Goal: Information Seeking & Learning: Learn about a topic

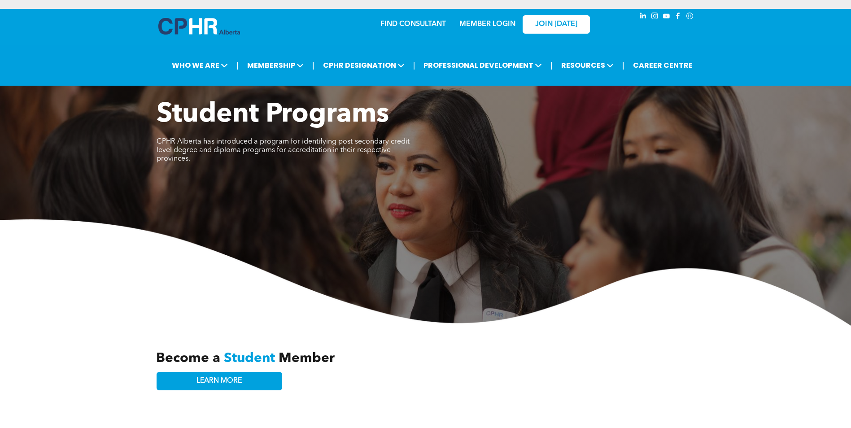
click at [492, 26] on link "MEMBER LOGIN" at bounding box center [487, 24] width 56 height 7
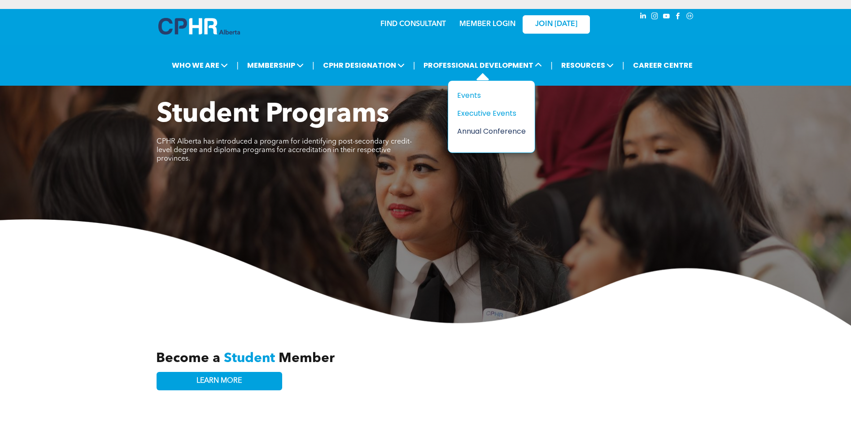
click at [502, 135] on div "Annual Conference" at bounding box center [488, 131] width 62 height 11
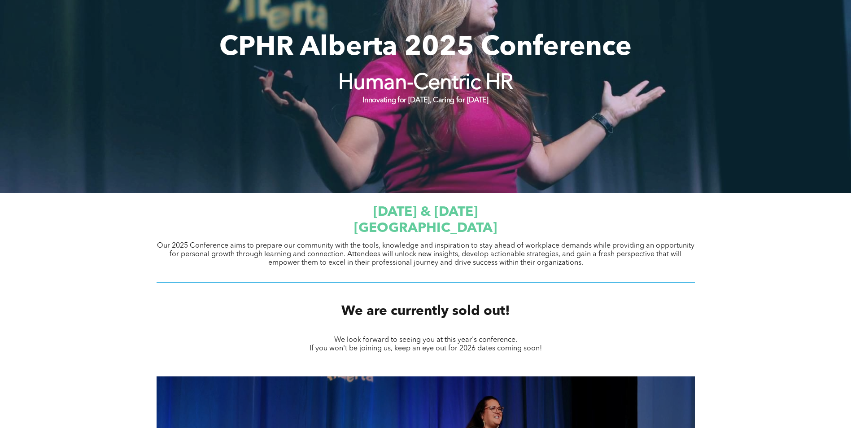
scroll to position [45, 0]
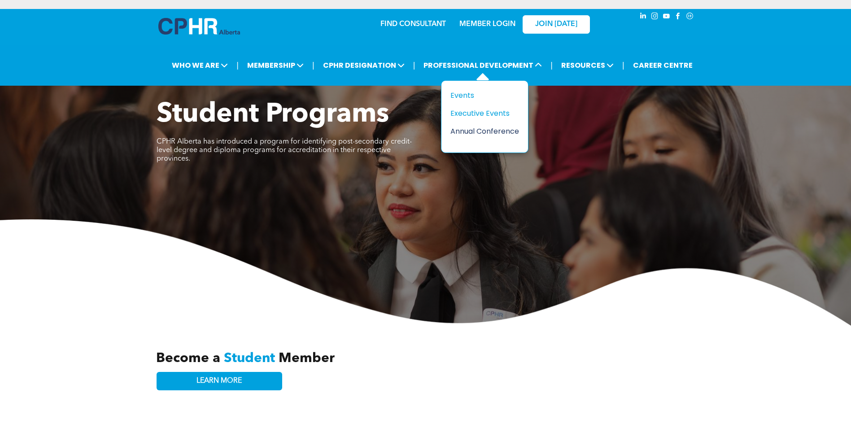
click at [466, 133] on div "Annual Conference" at bounding box center [481, 131] width 62 height 11
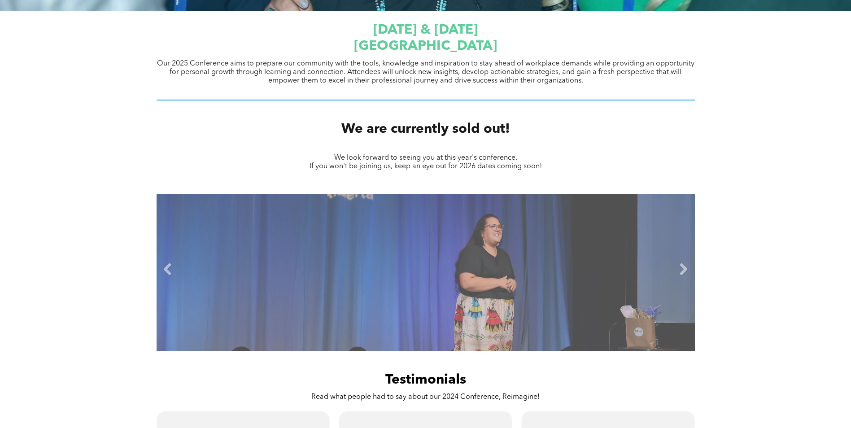
scroll to position [448, 0]
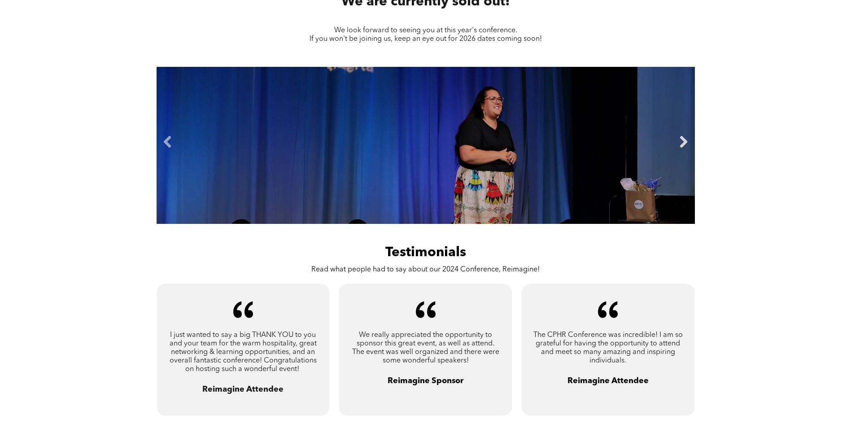
click at [683, 144] on link "Next" at bounding box center [683, 141] width 13 height 13
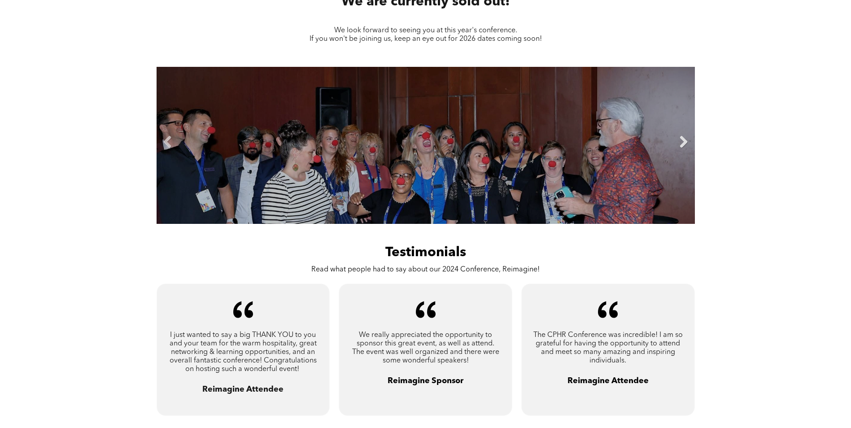
click at [684, 141] on link "Next" at bounding box center [683, 141] width 13 height 13
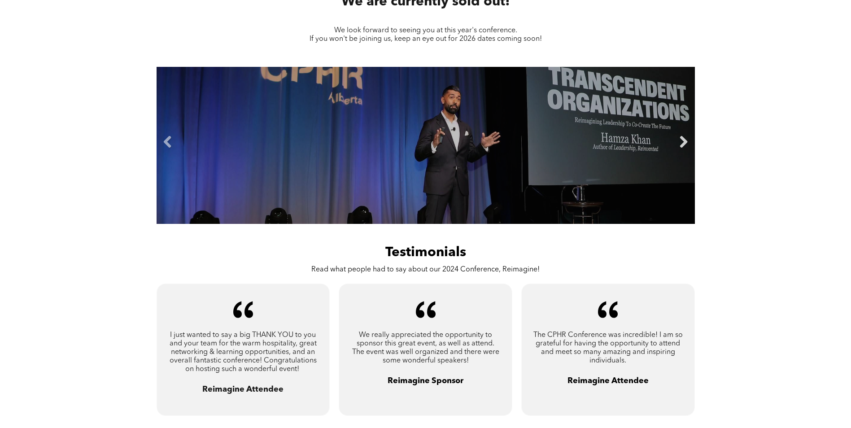
click at [683, 143] on link "Next" at bounding box center [683, 141] width 13 height 13
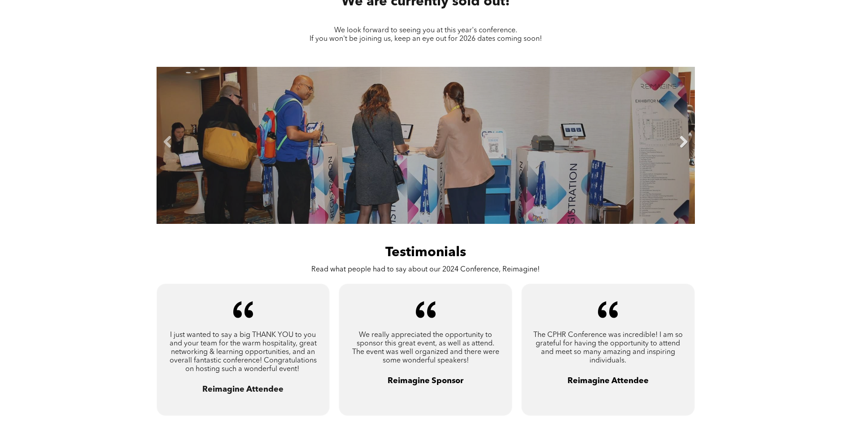
click at [682, 143] on link "Next" at bounding box center [683, 141] width 13 height 13
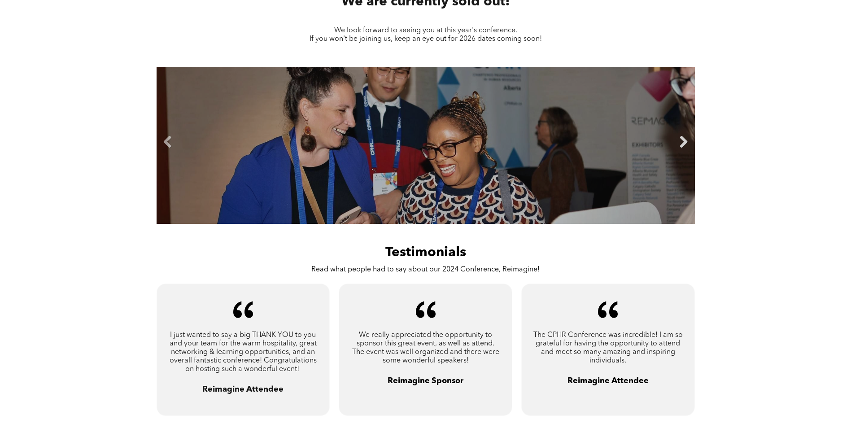
click at [682, 143] on link "Next" at bounding box center [683, 141] width 13 height 13
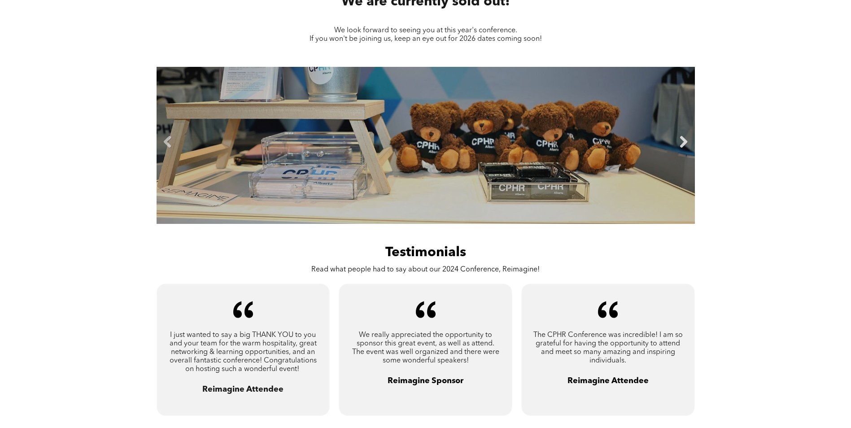
click at [682, 143] on link "Next" at bounding box center [683, 141] width 13 height 13
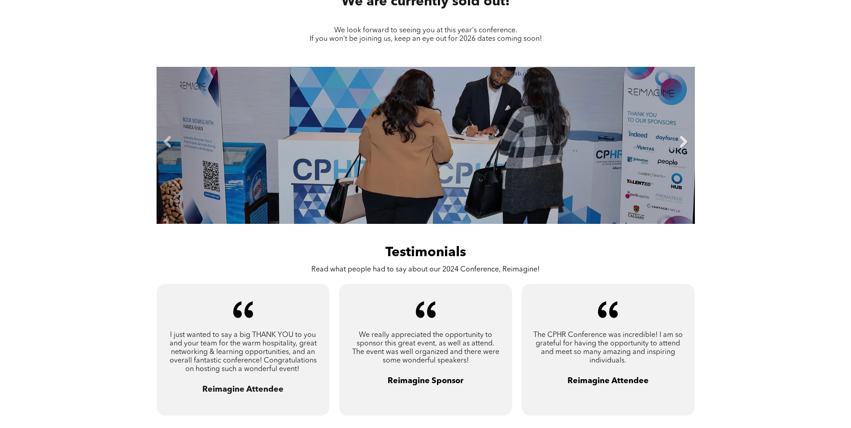
click at [682, 143] on link "Next" at bounding box center [683, 141] width 13 height 13
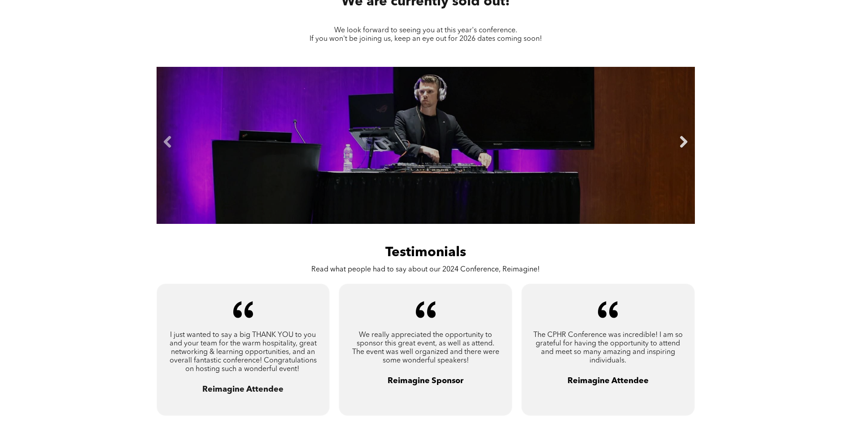
click at [682, 143] on link "Next" at bounding box center [683, 141] width 13 height 13
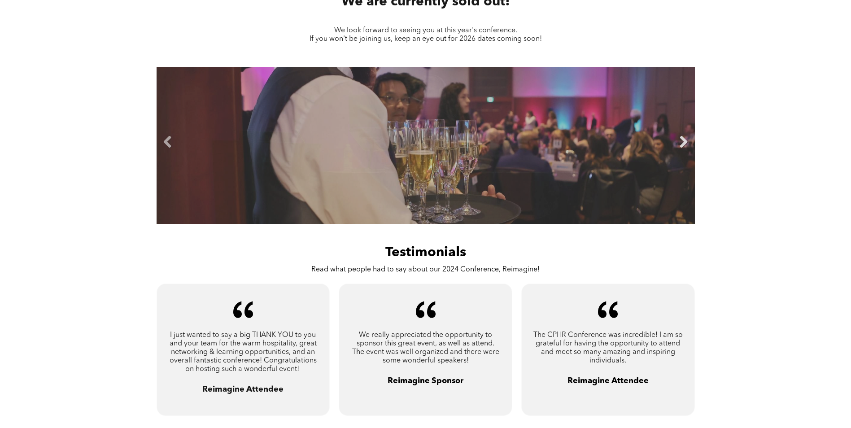
click at [682, 142] on link "Next" at bounding box center [683, 141] width 13 height 13
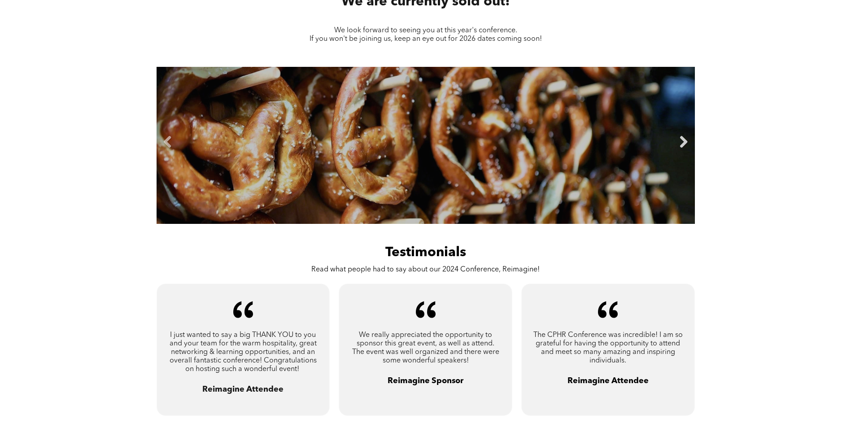
click at [682, 142] on link "Next" at bounding box center [683, 141] width 13 height 13
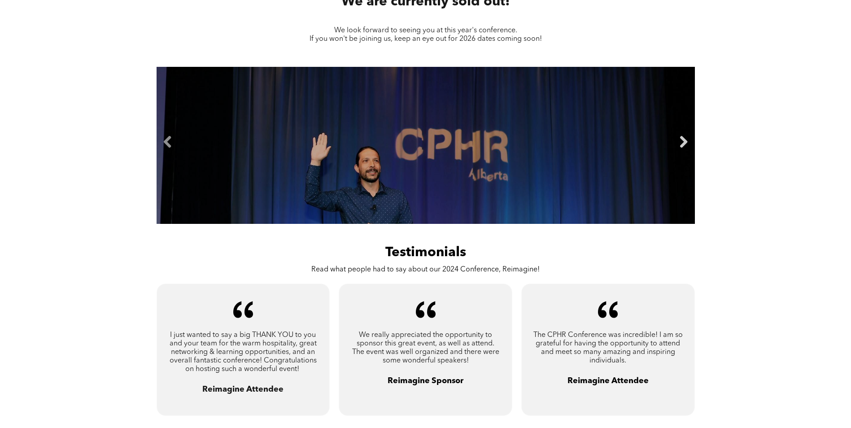
click at [682, 142] on link "Next" at bounding box center [683, 141] width 13 height 13
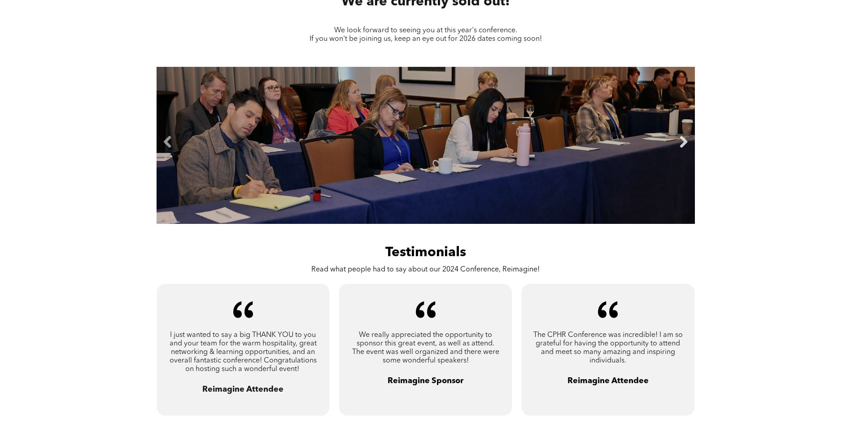
click at [682, 142] on link "Next" at bounding box center [683, 141] width 13 height 13
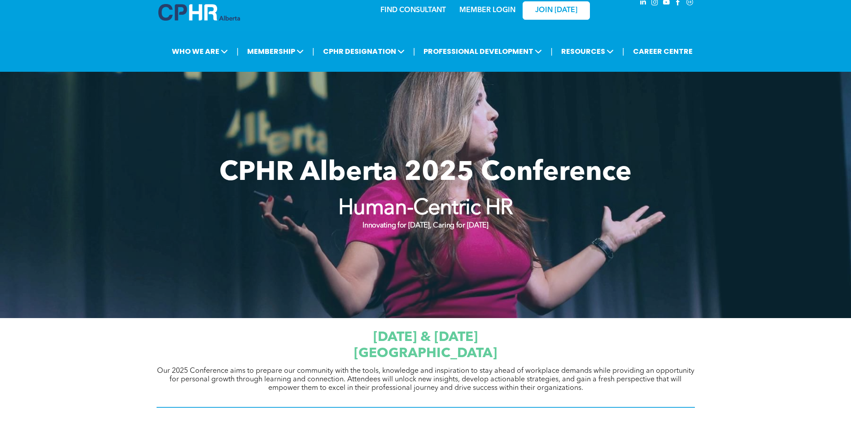
scroll to position [0, 0]
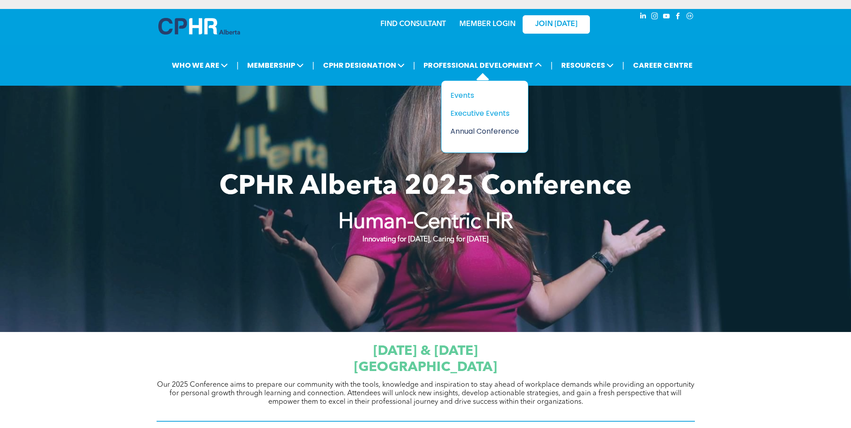
click at [487, 131] on div "Annual Conference" at bounding box center [481, 131] width 62 height 11
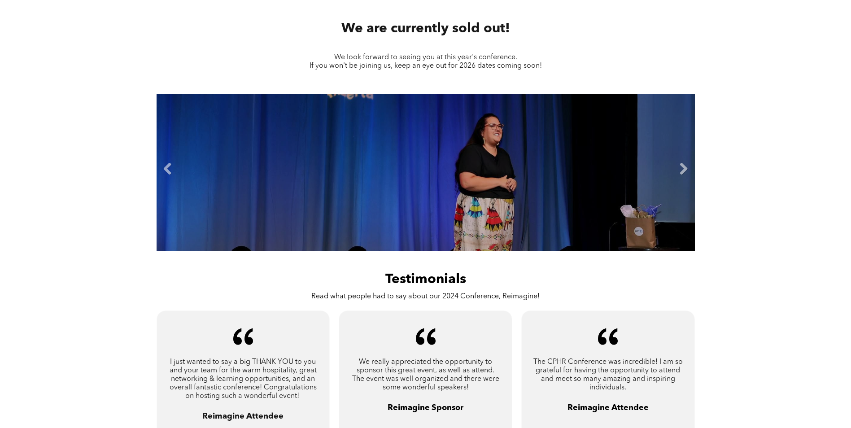
scroll to position [378, 0]
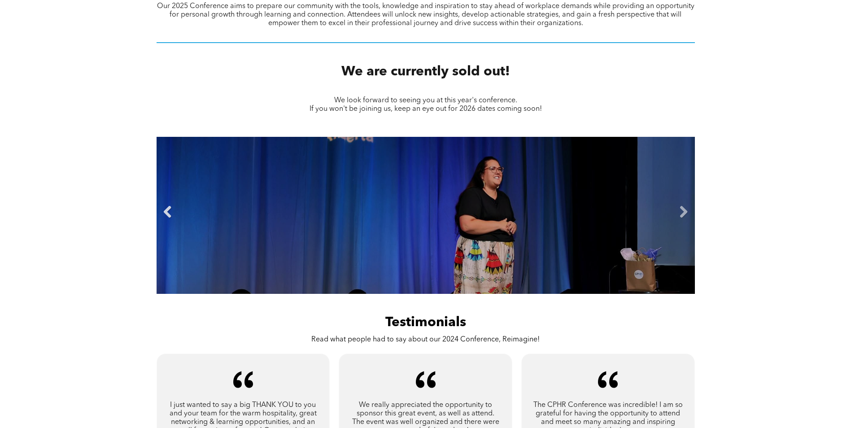
click at [166, 216] on link "Previous" at bounding box center [167, 211] width 13 height 13
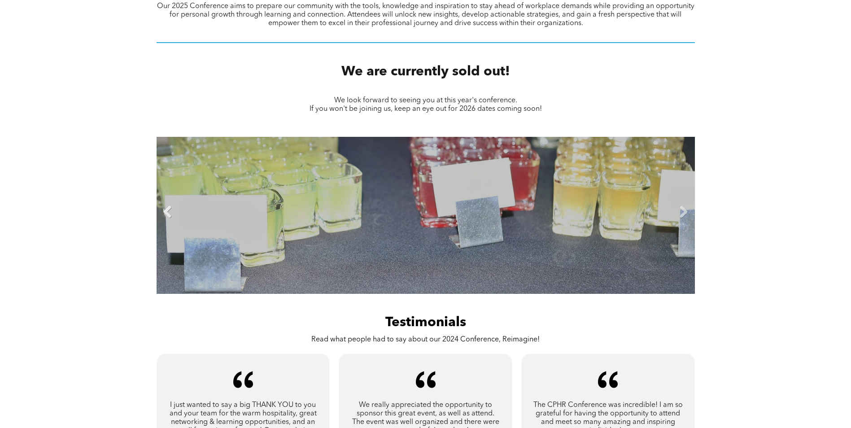
click at [167, 215] on link "Previous" at bounding box center [167, 211] width 13 height 13
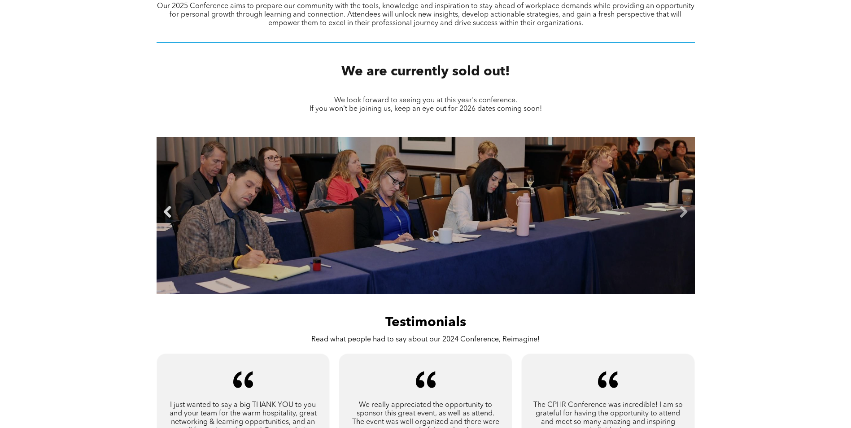
click at [167, 215] on link "Previous" at bounding box center [167, 211] width 13 height 13
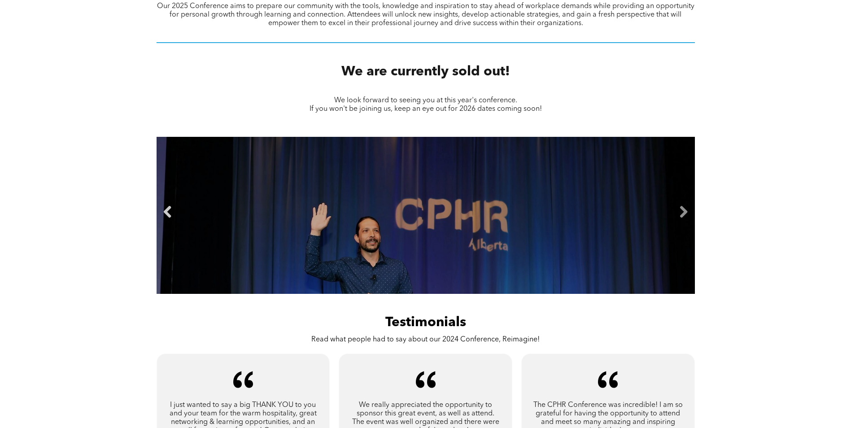
click at [167, 215] on link "Previous" at bounding box center [167, 211] width 13 height 13
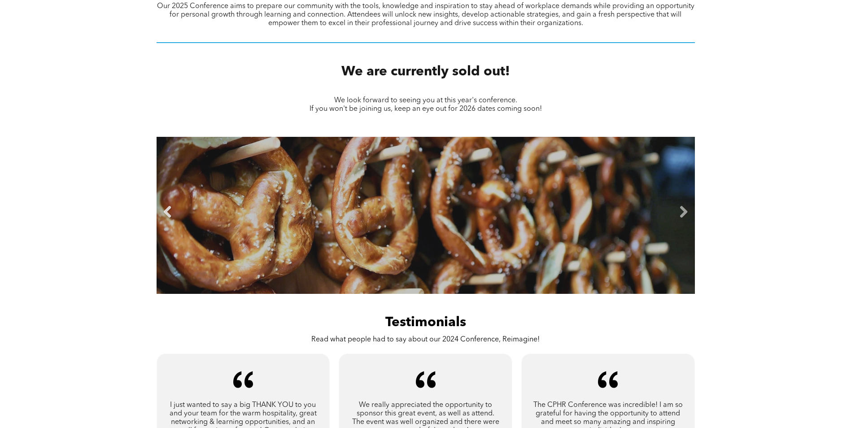
click at [167, 215] on link "Previous" at bounding box center [167, 211] width 13 height 13
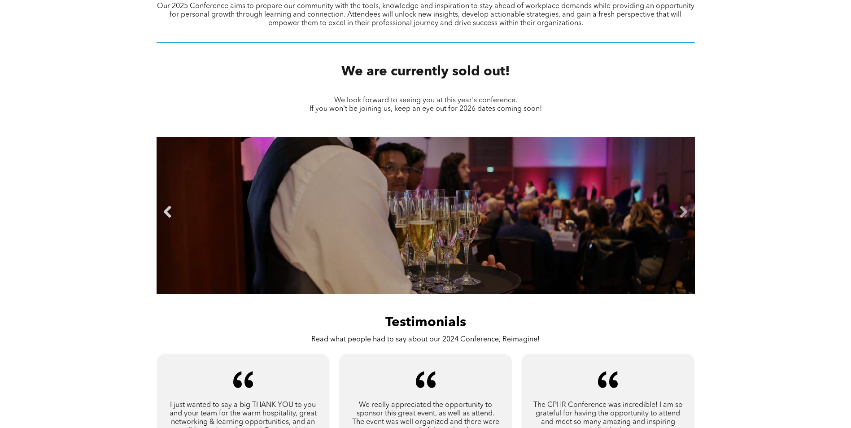
click at [167, 215] on link "Previous" at bounding box center [167, 211] width 13 height 13
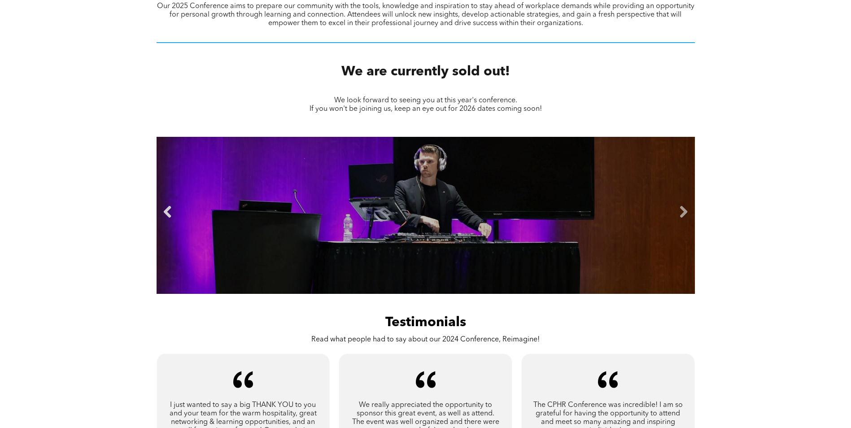
click at [167, 215] on link "Previous" at bounding box center [167, 211] width 13 height 13
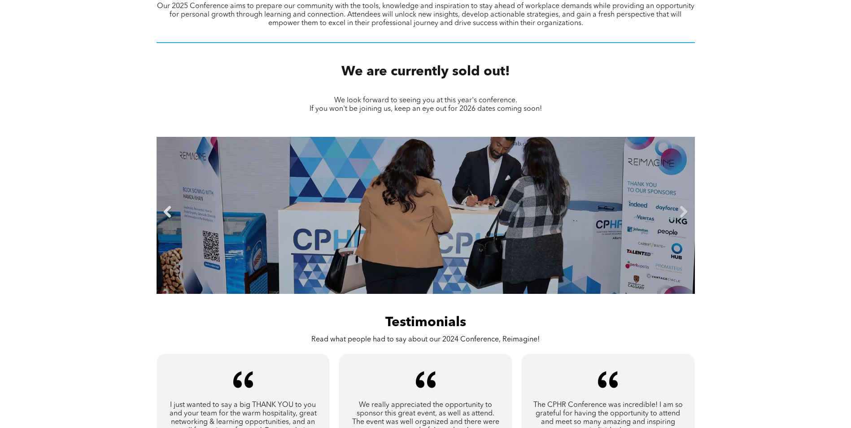
click at [167, 214] on link "Previous" at bounding box center [167, 211] width 13 height 13
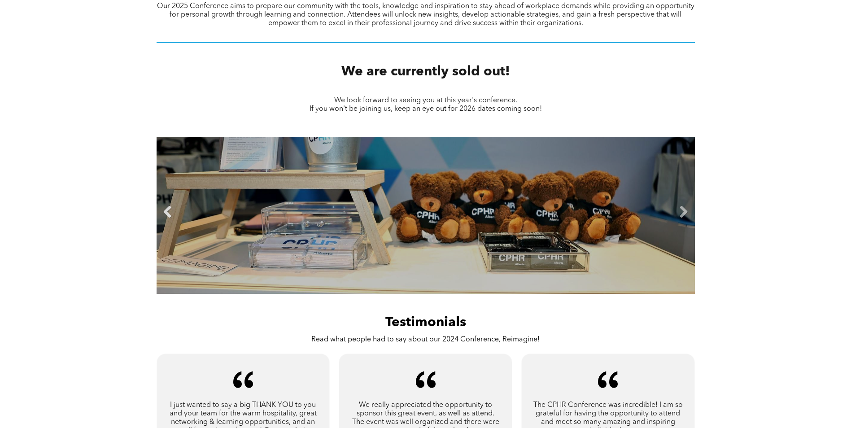
click at [167, 214] on link "Previous" at bounding box center [167, 211] width 13 height 13
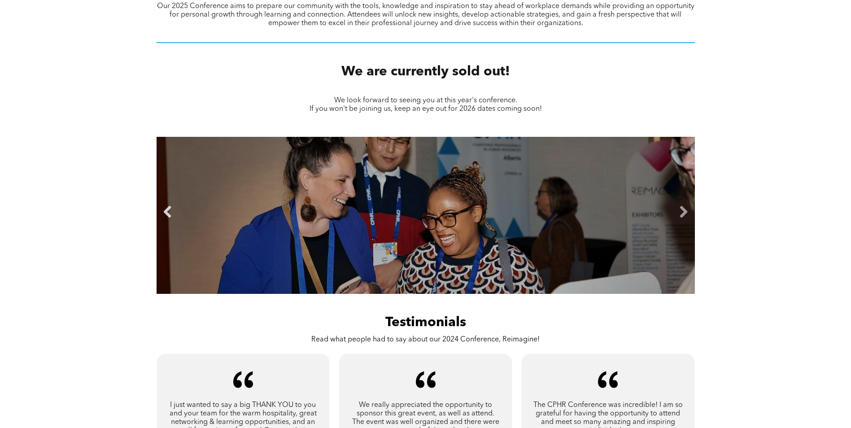
click at [167, 214] on link "Previous" at bounding box center [167, 211] width 13 height 13
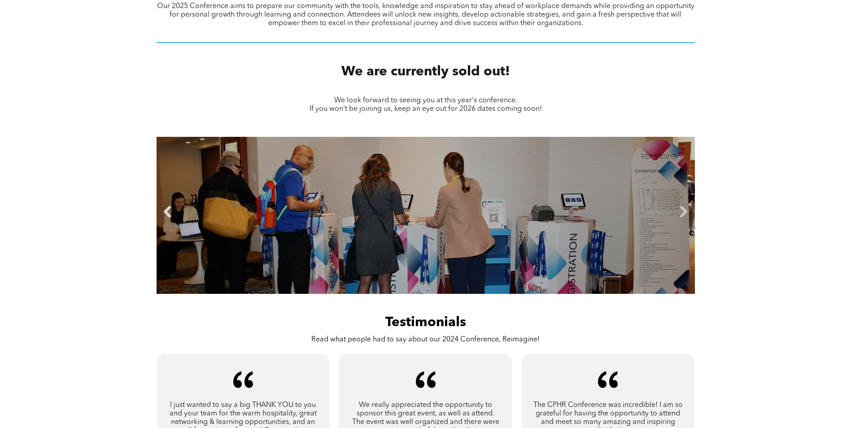
click at [167, 214] on link "Previous" at bounding box center [167, 211] width 13 height 13
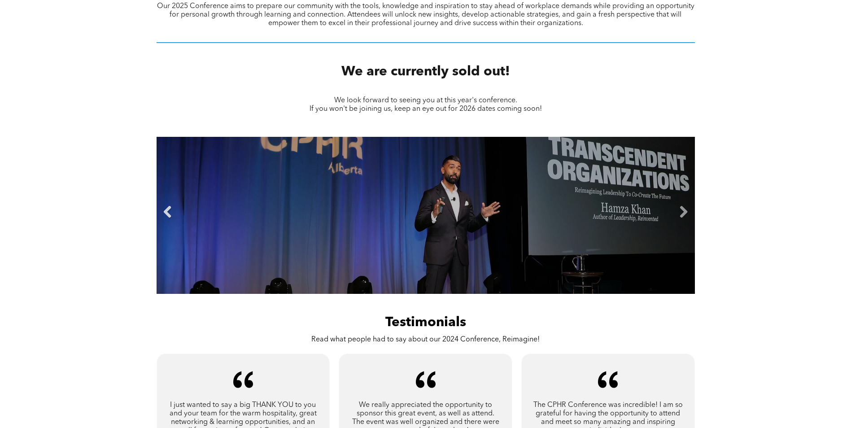
click at [167, 214] on link "Previous" at bounding box center [167, 211] width 13 height 13
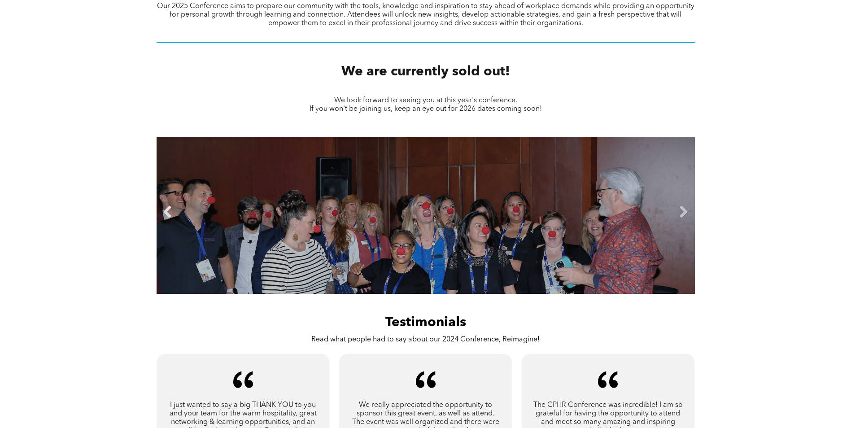
click at [167, 214] on link "Previous" at bounding box center [167, 211] width 13 height 13
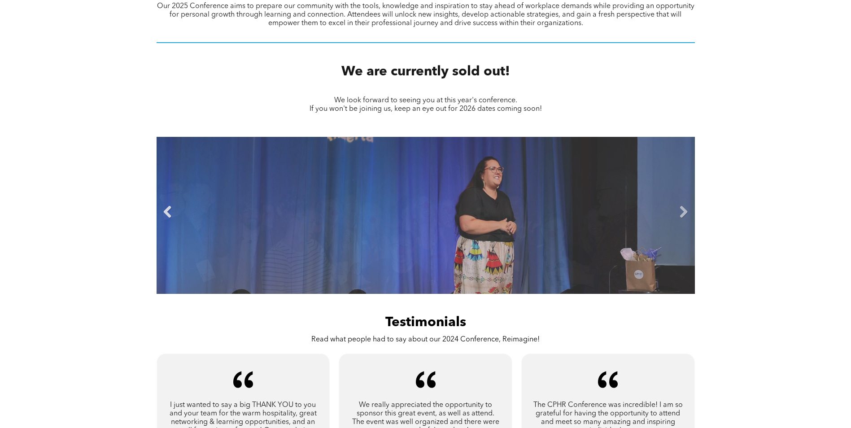
click at [167, 214] on link "Previous" at bounding box center [167, 211] width 13 height 13
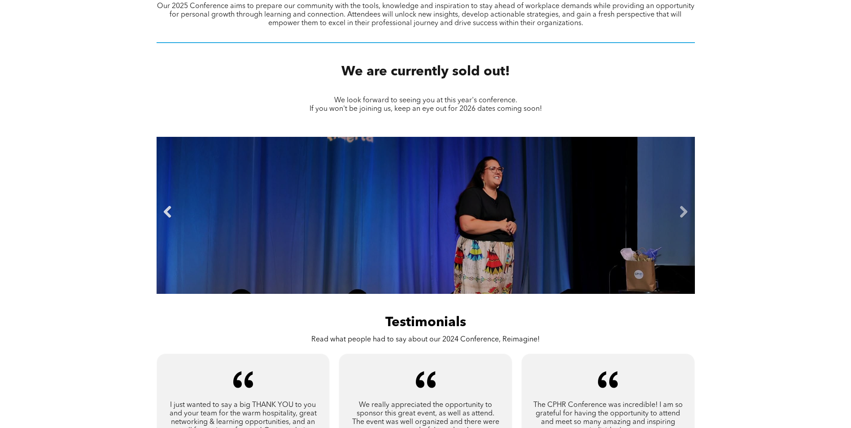
click at [167, 214] on link "Previous" at bounding box center [167, 211] width 13 height 13
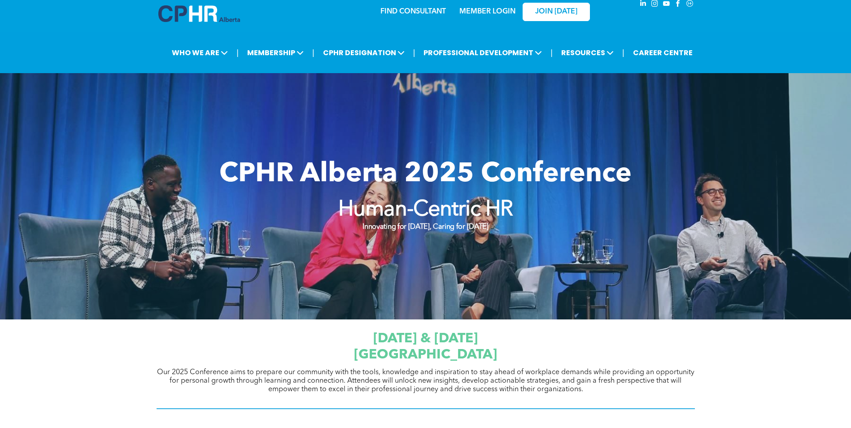
scroll to position [0, 0]
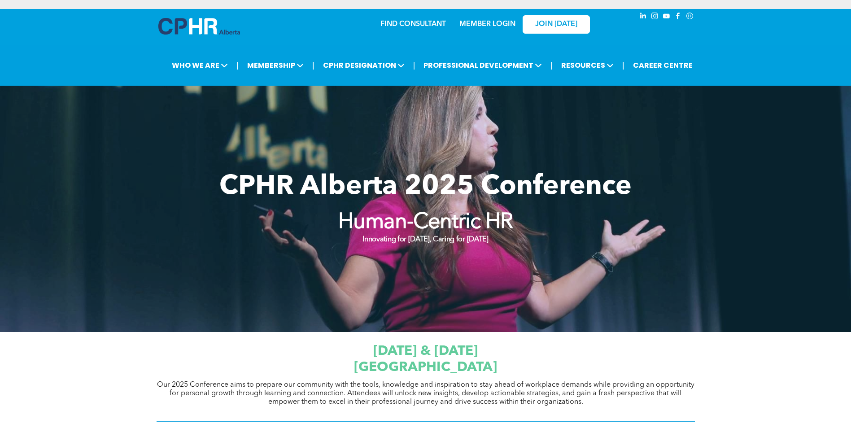
click at [689, 353] on h1 "[DATE] & [DATE]" at bounding box center [425, 351] width 538 height 16
